Goal: Task Accomplishment & Management: Use online tool/utility

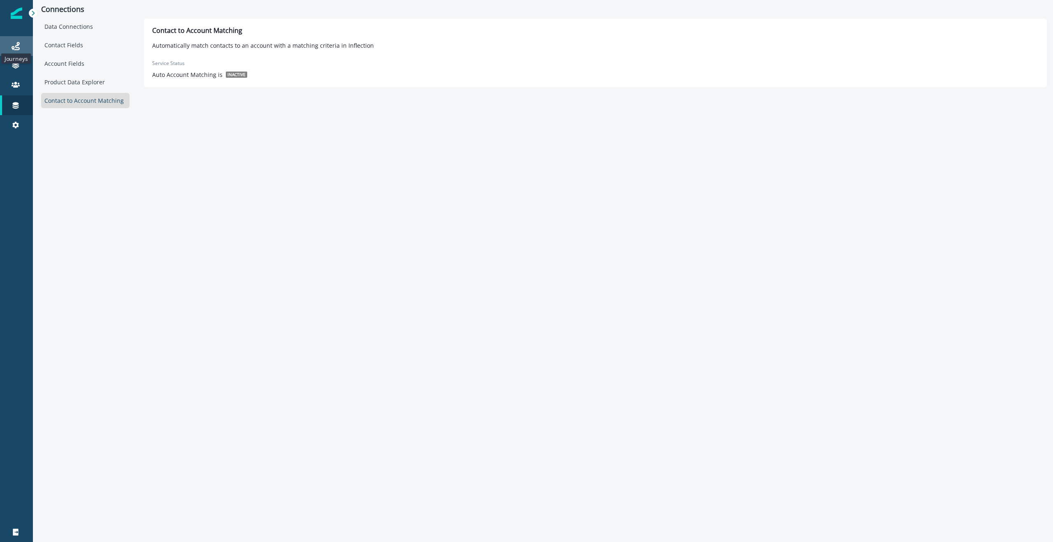
click at [19, 46] on icon at bounding box center [16, 46] width 8 height 8
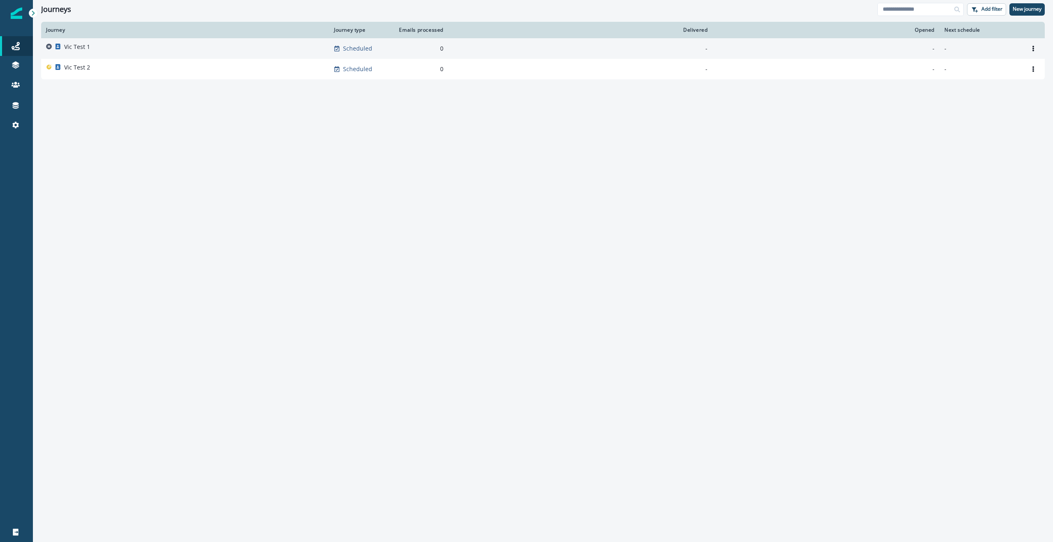
click at [75, 46] on p "Vic Test 1" at bounding box center [77, 47] width 26 height 8
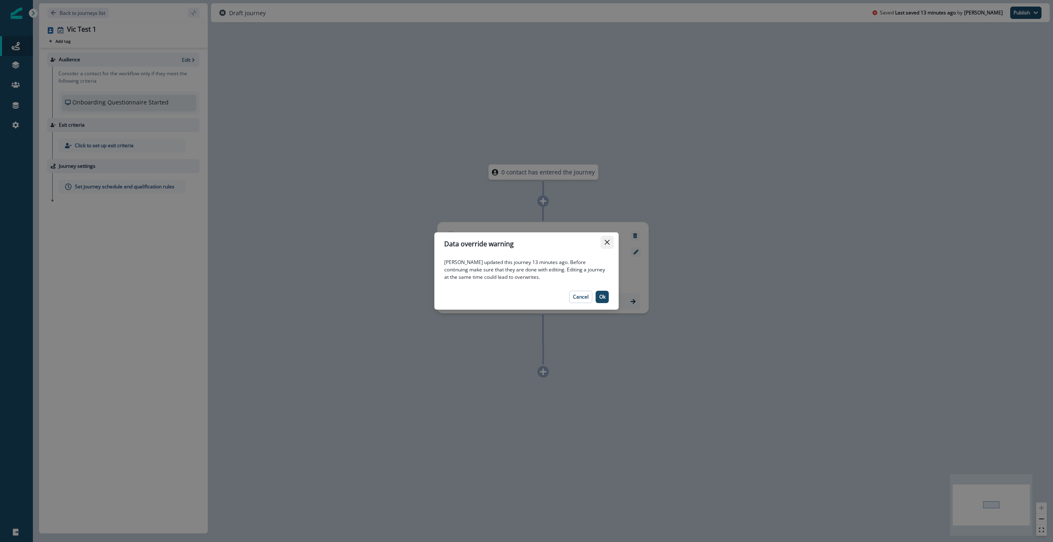
click at [607, 245] on button "Close" at bounding box center [606, 242] width 13 height 13
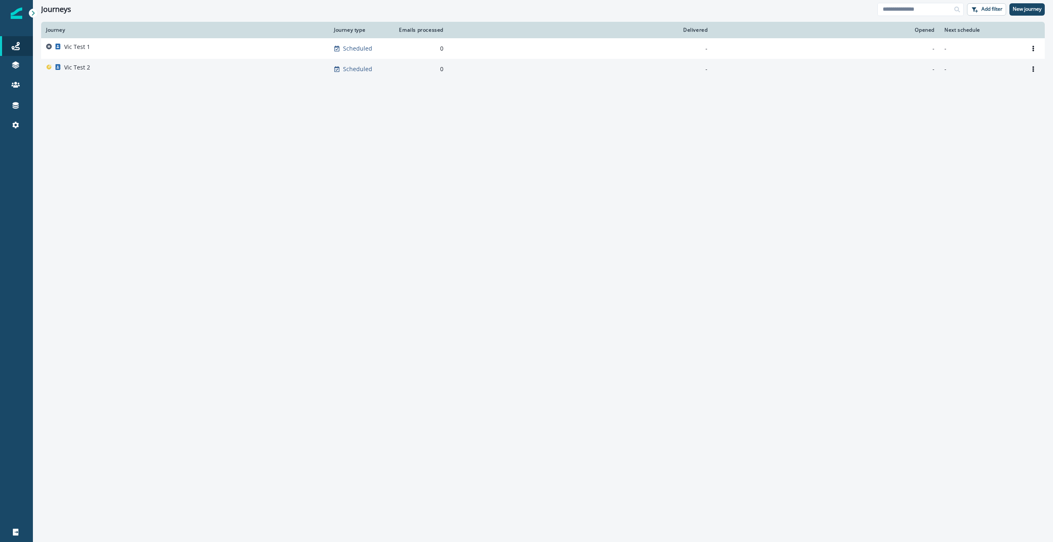
click at [118, 72] on div "Vic Test 2" at bounding box center [185, 69] width 278 height 12
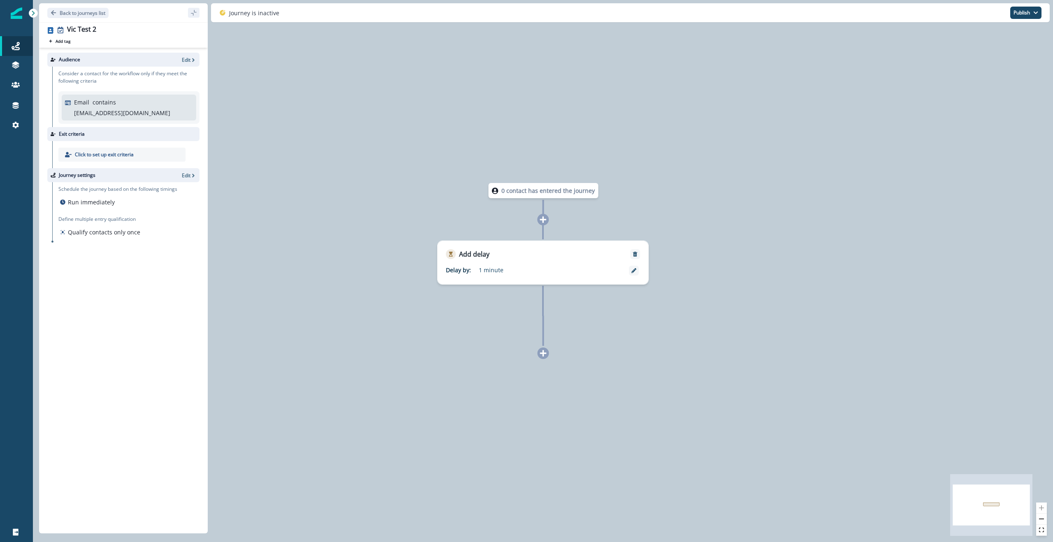
click at [1009, 505] on icon "React Flow mini map" at bounding box center [991, 505] width 82 height 62
click at [542, 352] on icon at bounding box center [543, 353] width 7 height 7
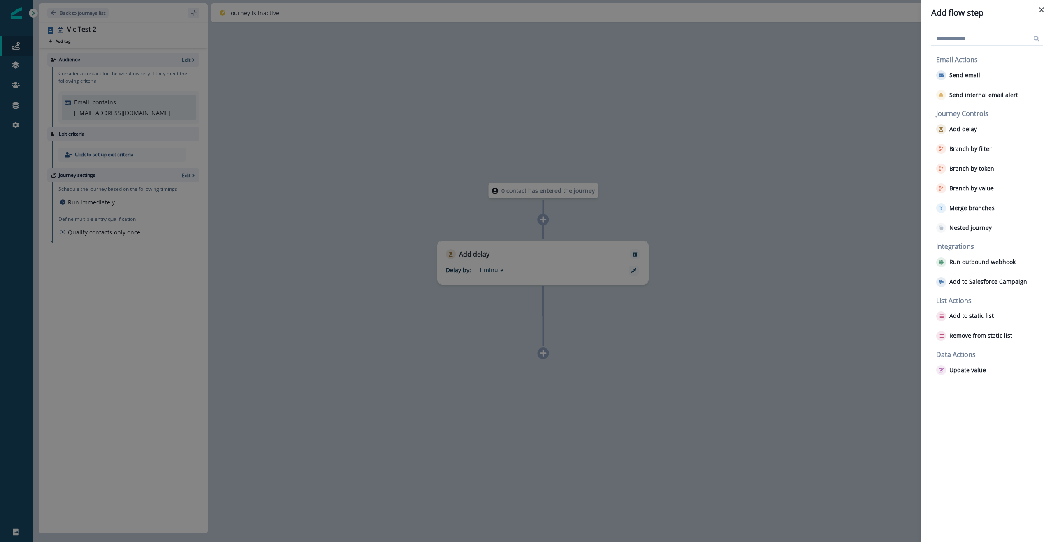
click at [774, 160] on div "Add flow step Email Actions Send email Send internal email alert Journey Contro…" at bounding box center [526, 271] width 1053 height 542
